Goal: Navigation & Orientation: Find specific page/section

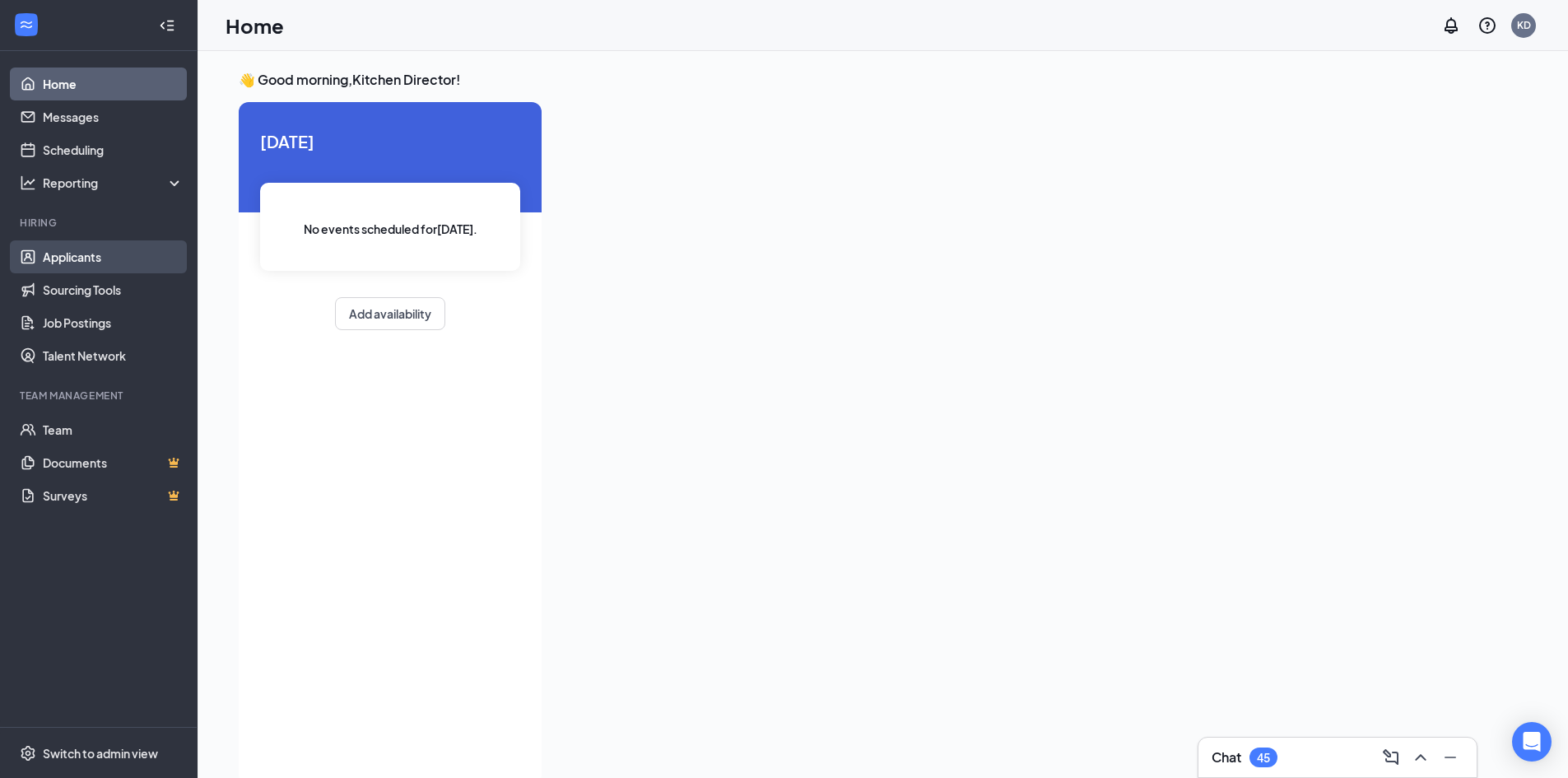
click at [103, 249] on link "Applicants" at bounding box center [113, 257] width 141 height 33
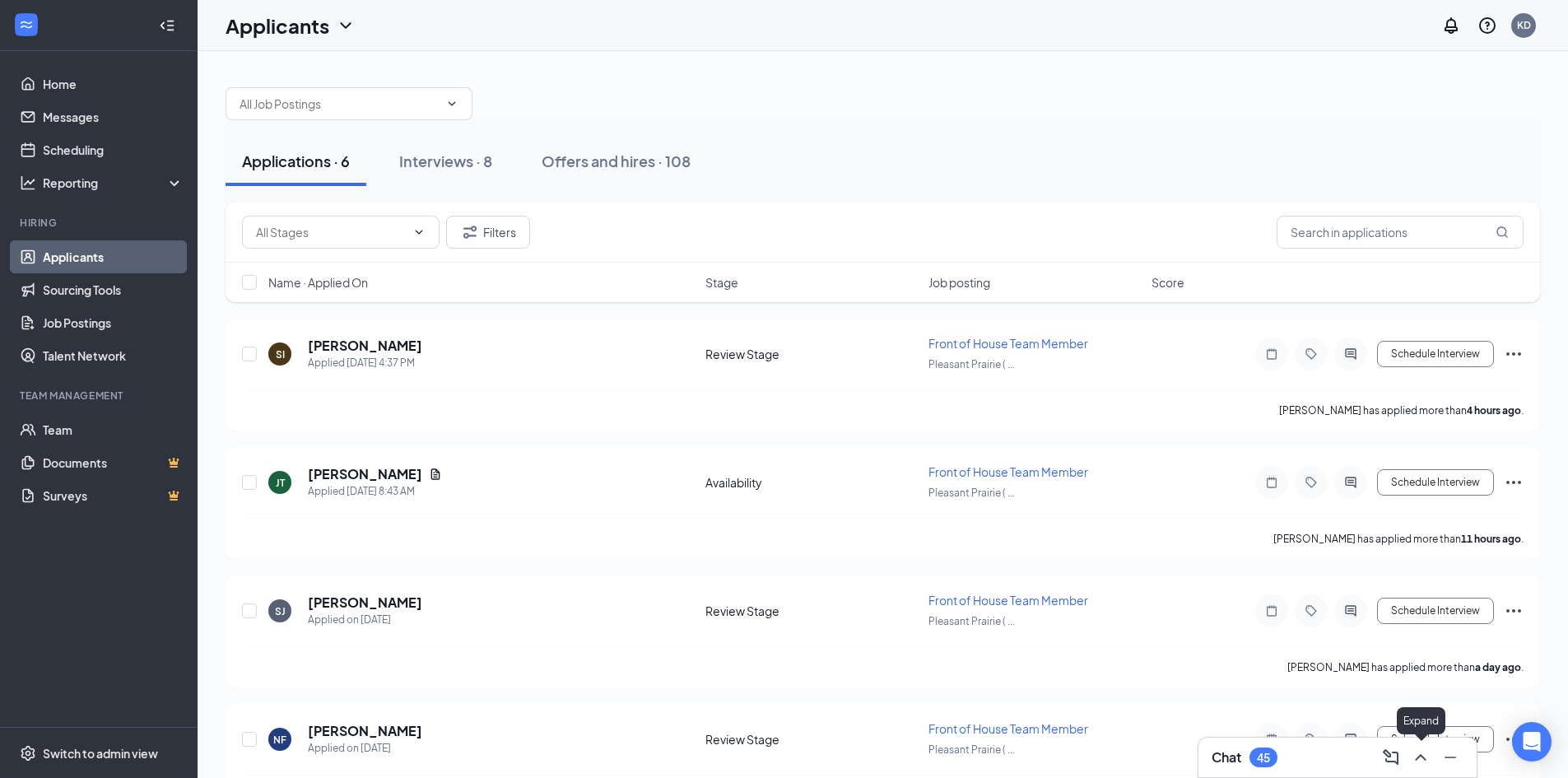
click at [1411, 749] on icon "ChevronUp" at bounding box center [1421, 757] width 20 height 20
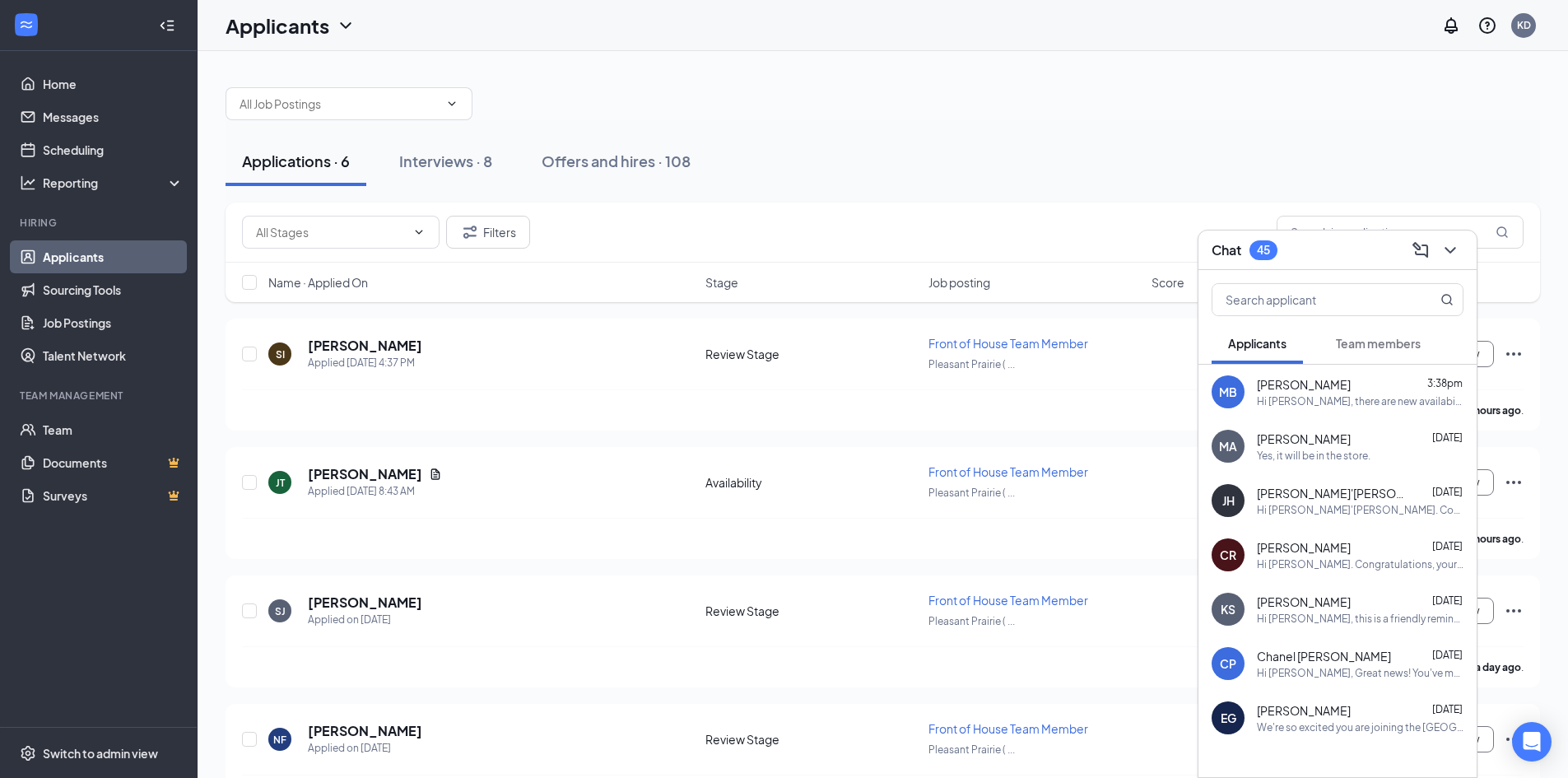
click at [1380, 341] on span "Team members" at bounding box center [1378, 343] width 85 height 15
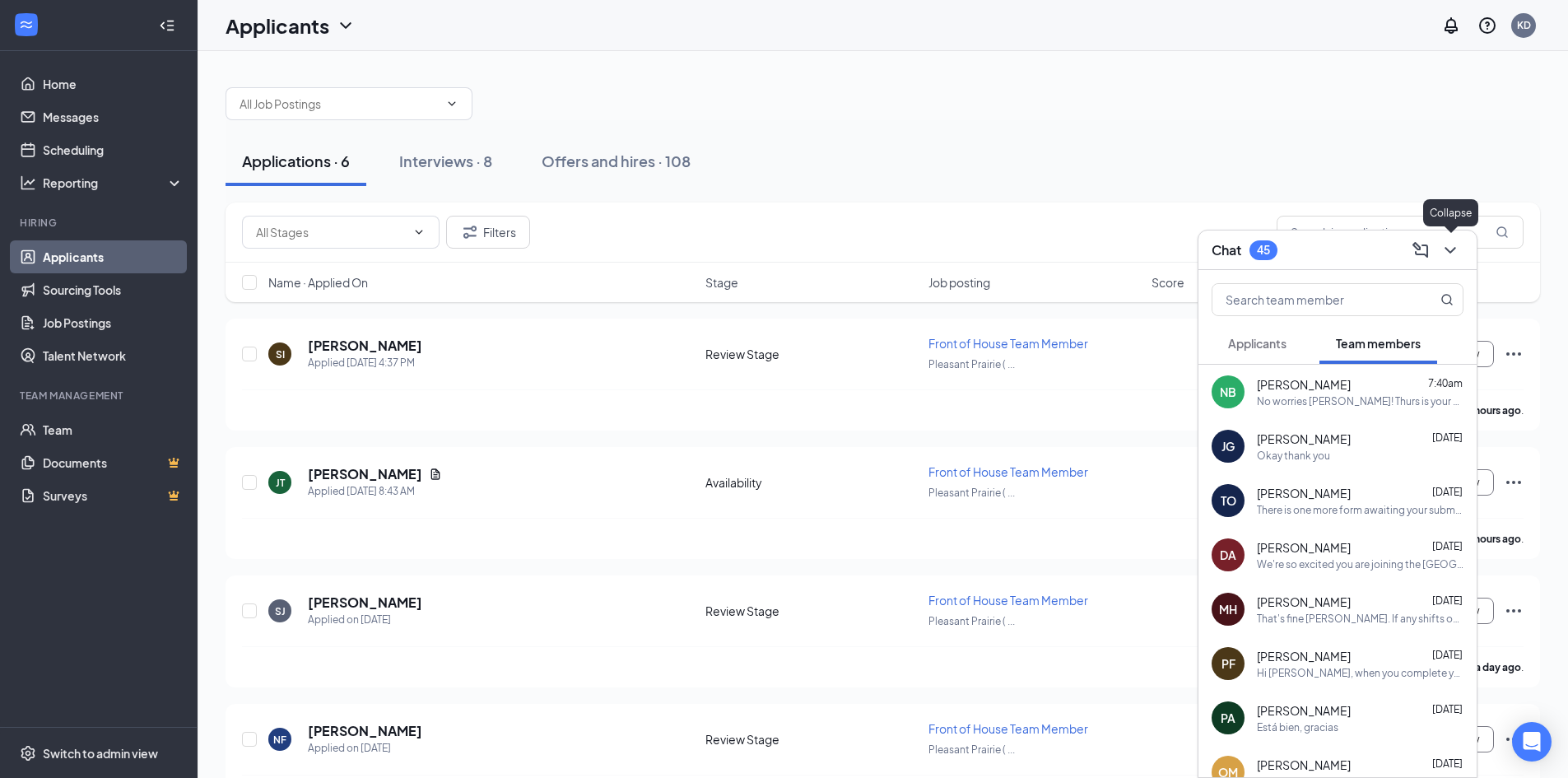
click at [1449, 257] on icon "ChevronDown" at bounding box center [1450, 250] width 20 height 20
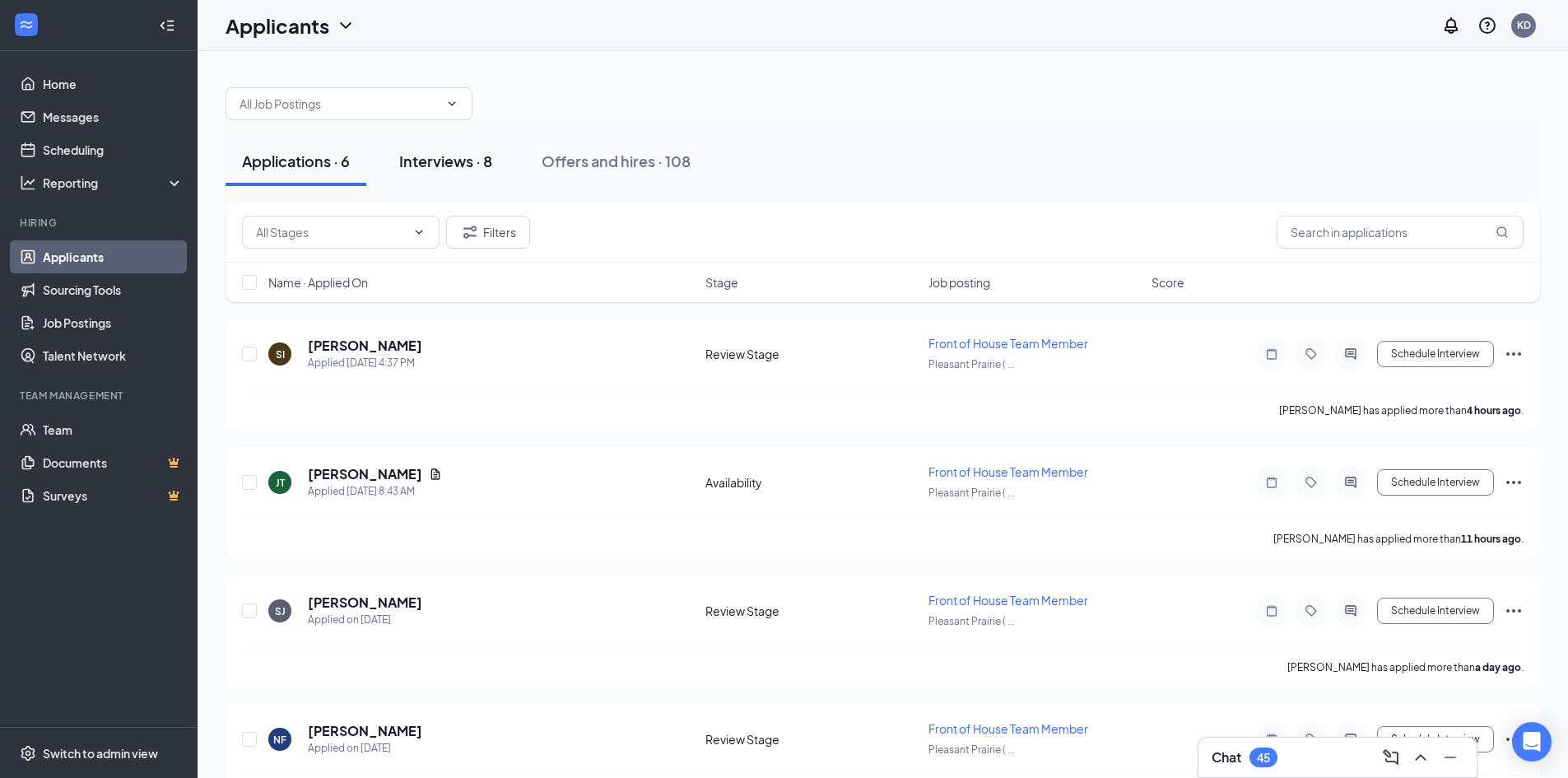
click at [460, 165] on div "Interviews · 8" at bounding box center [446, 161] width 93 height 21
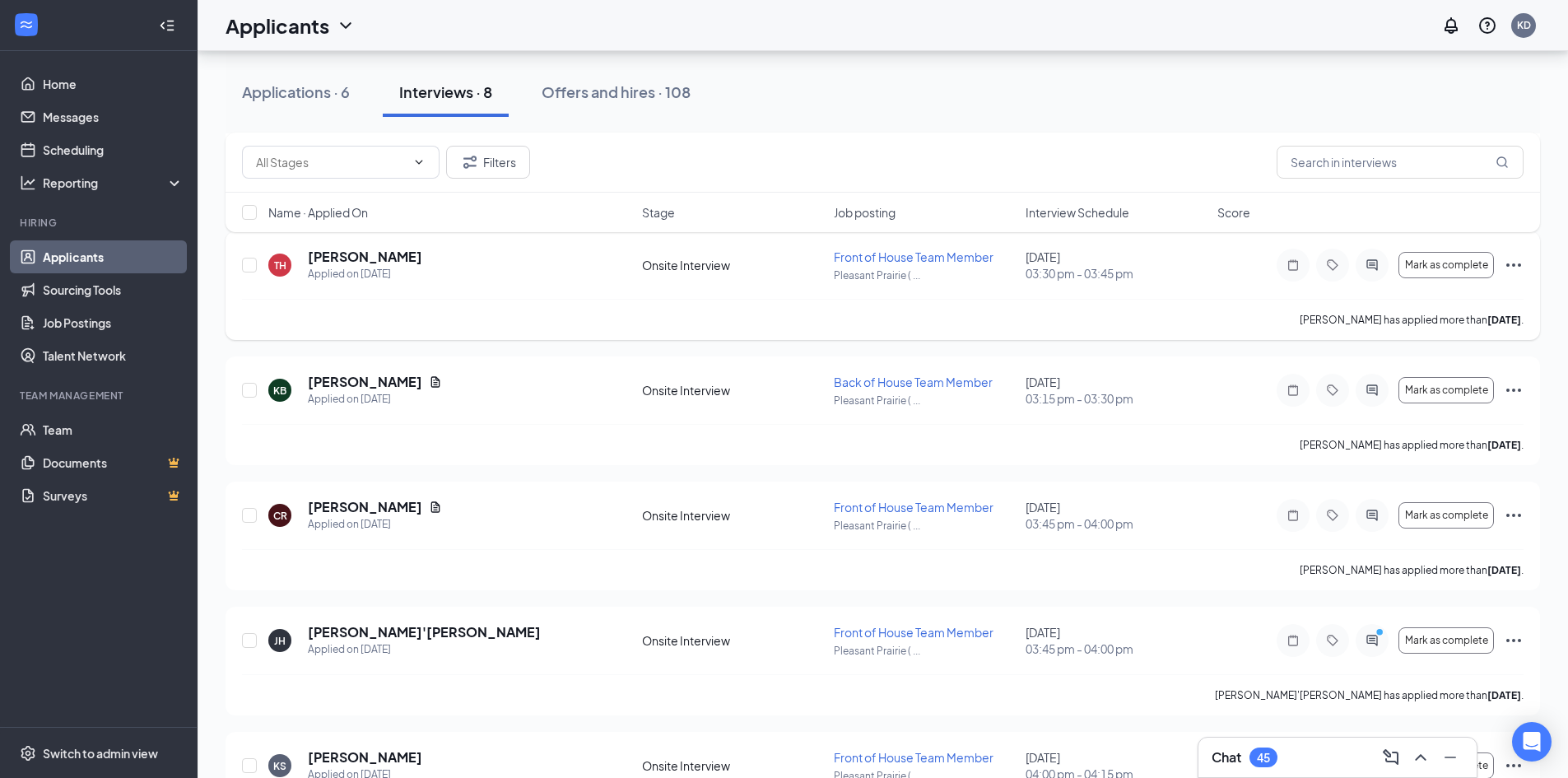
scroll to position [298, 0]
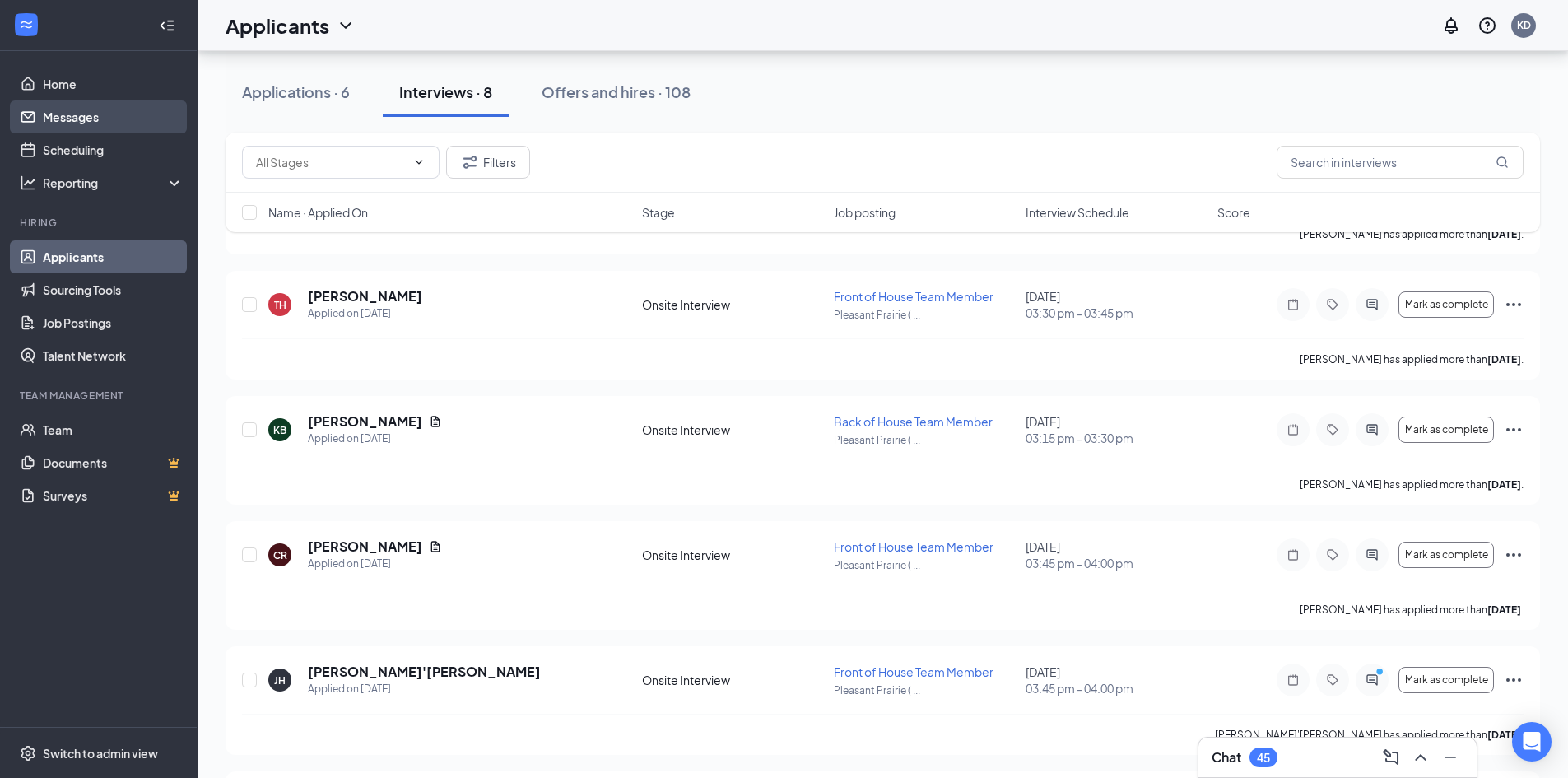
click at [103, 114] on link "Messages" at bounding box center [113, 117] width 141 height 33
